Goal: Information Seeking & Learning: Learn about a topic

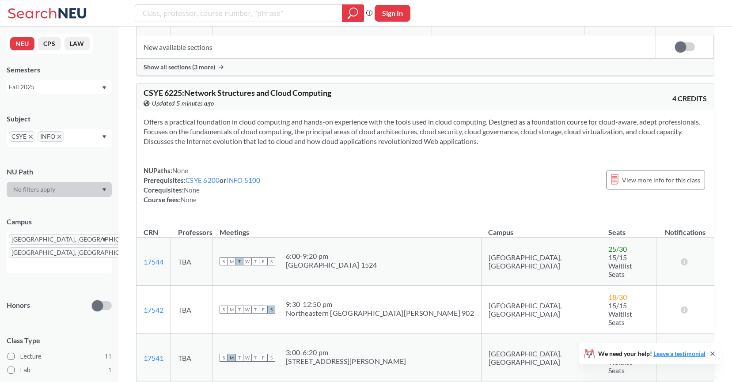
scroll to position [2164, 0]
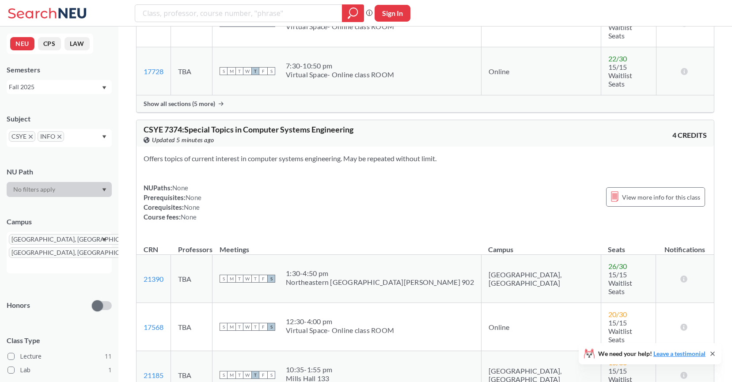
scroll to position [3057, 0]
